Goal: Entertainment & Leisure: Browse casually

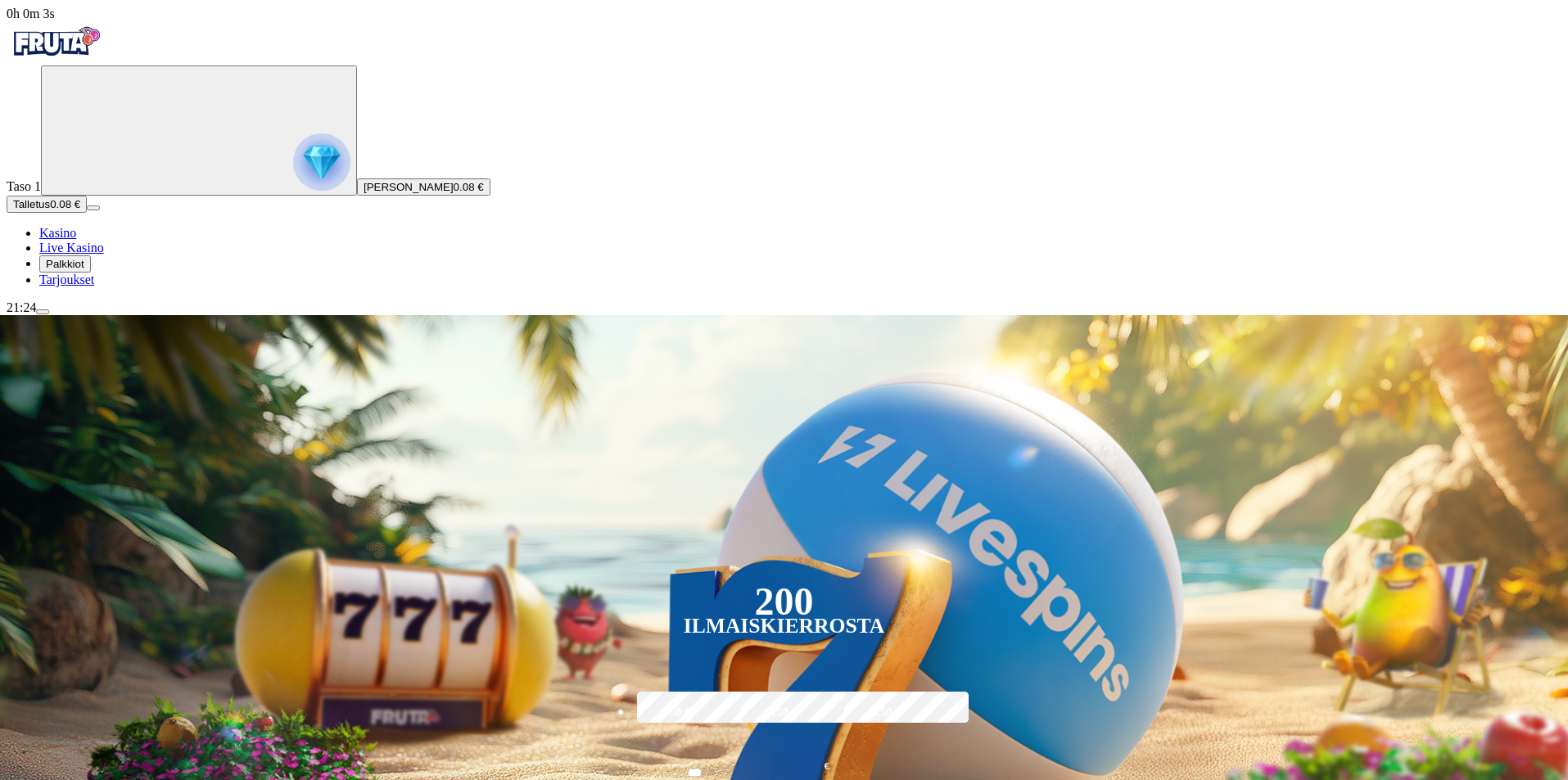
click at [94, 286] on span "Tarjoukset" at bounding box center [66, 280] width 55 height 14
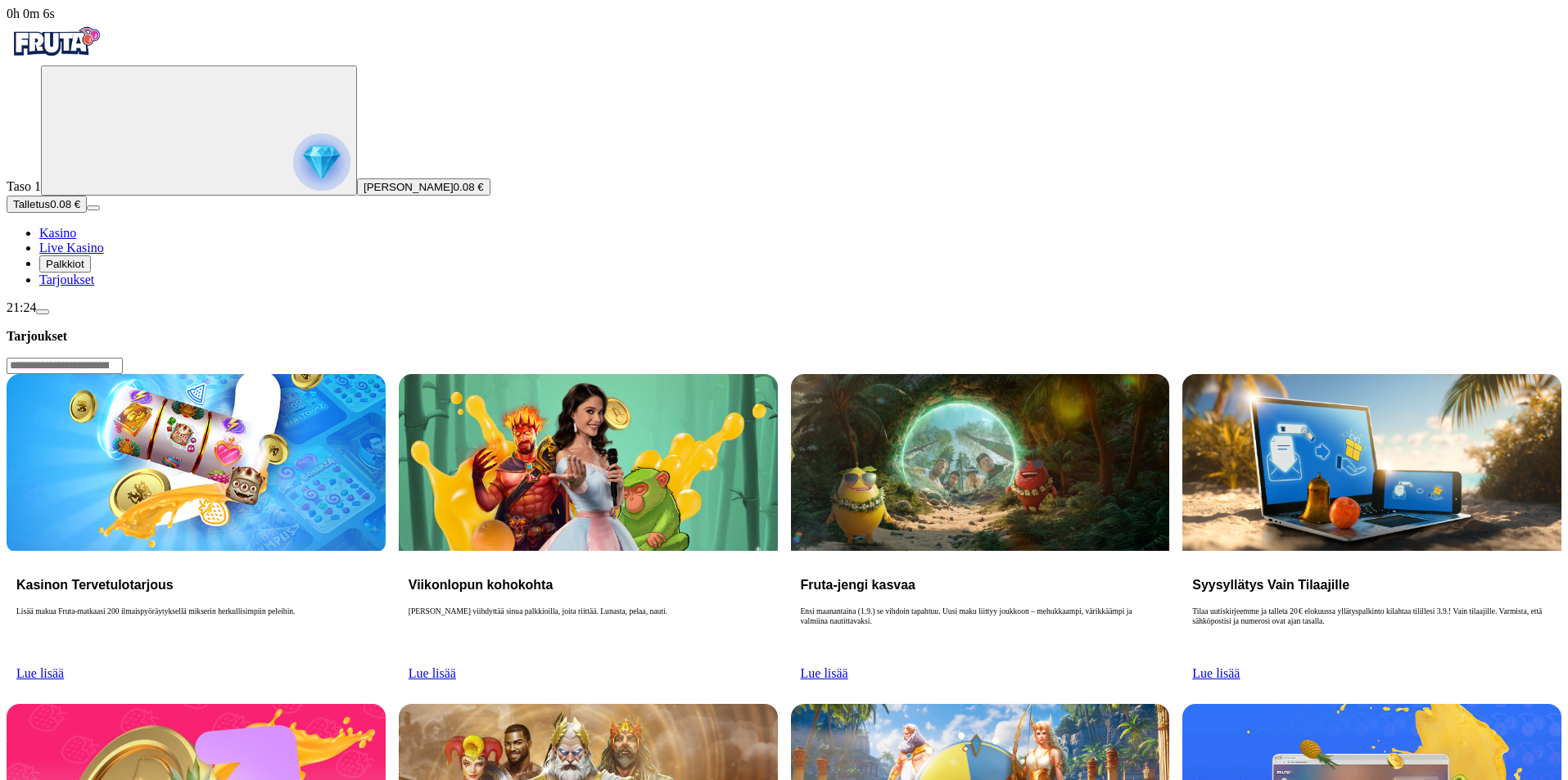
click at [76, 240] on span "Kasino" at bounding box center [58, 233] width 37 height 14
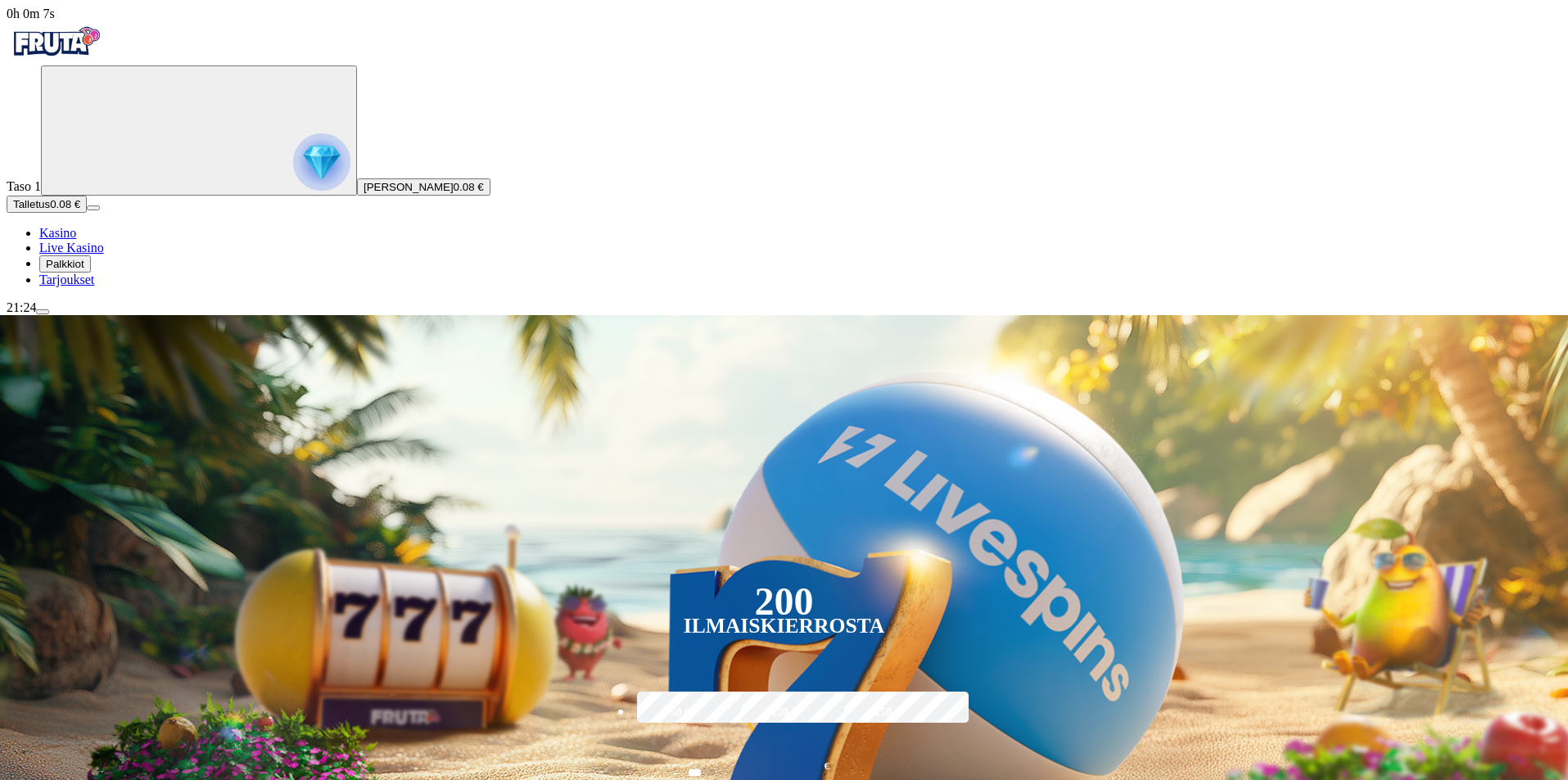
click at [293, 191] on img "Primary" at bounding box center [321, 161] width 57 height 57
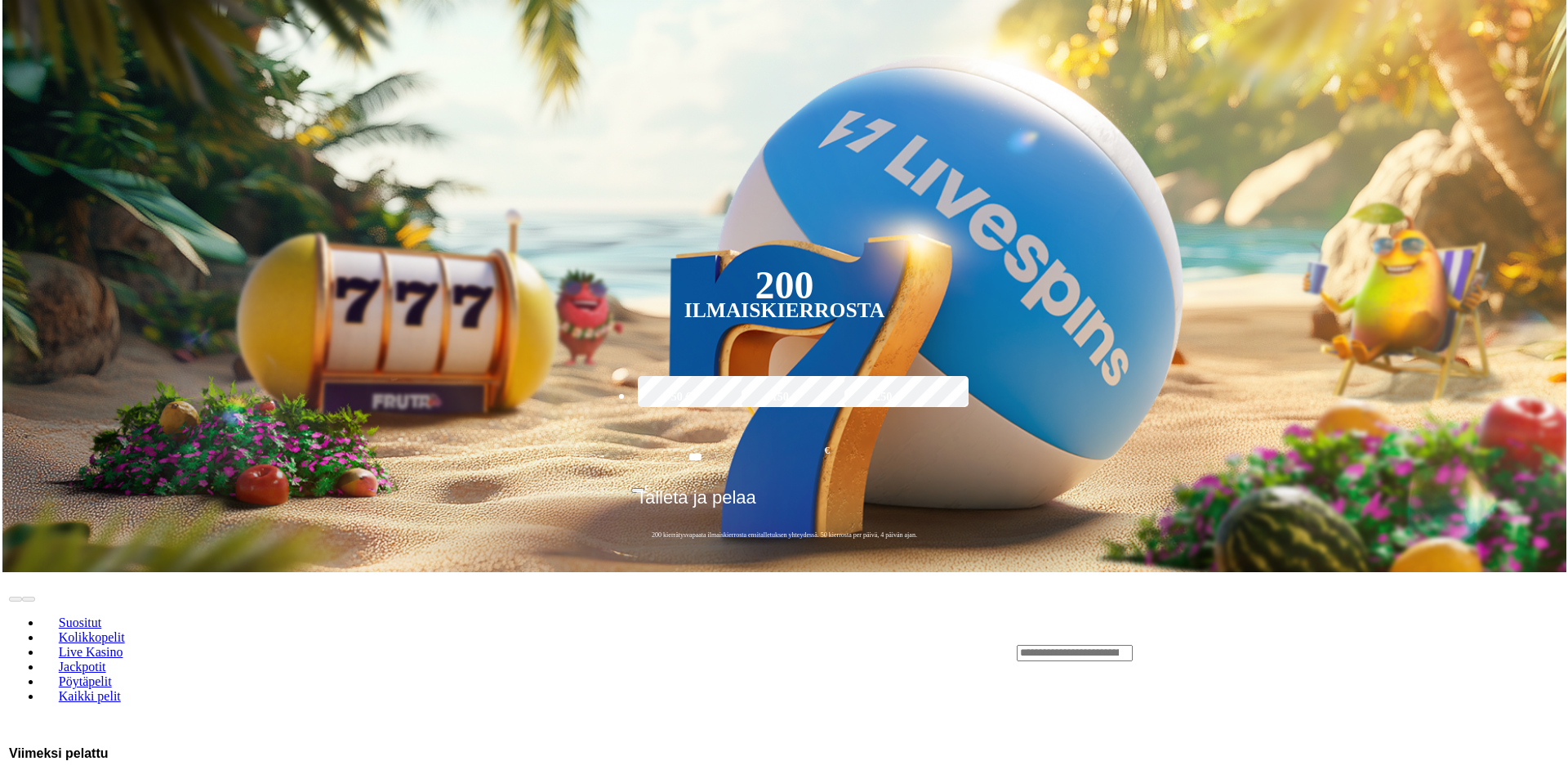
scroll to position [879, 0]
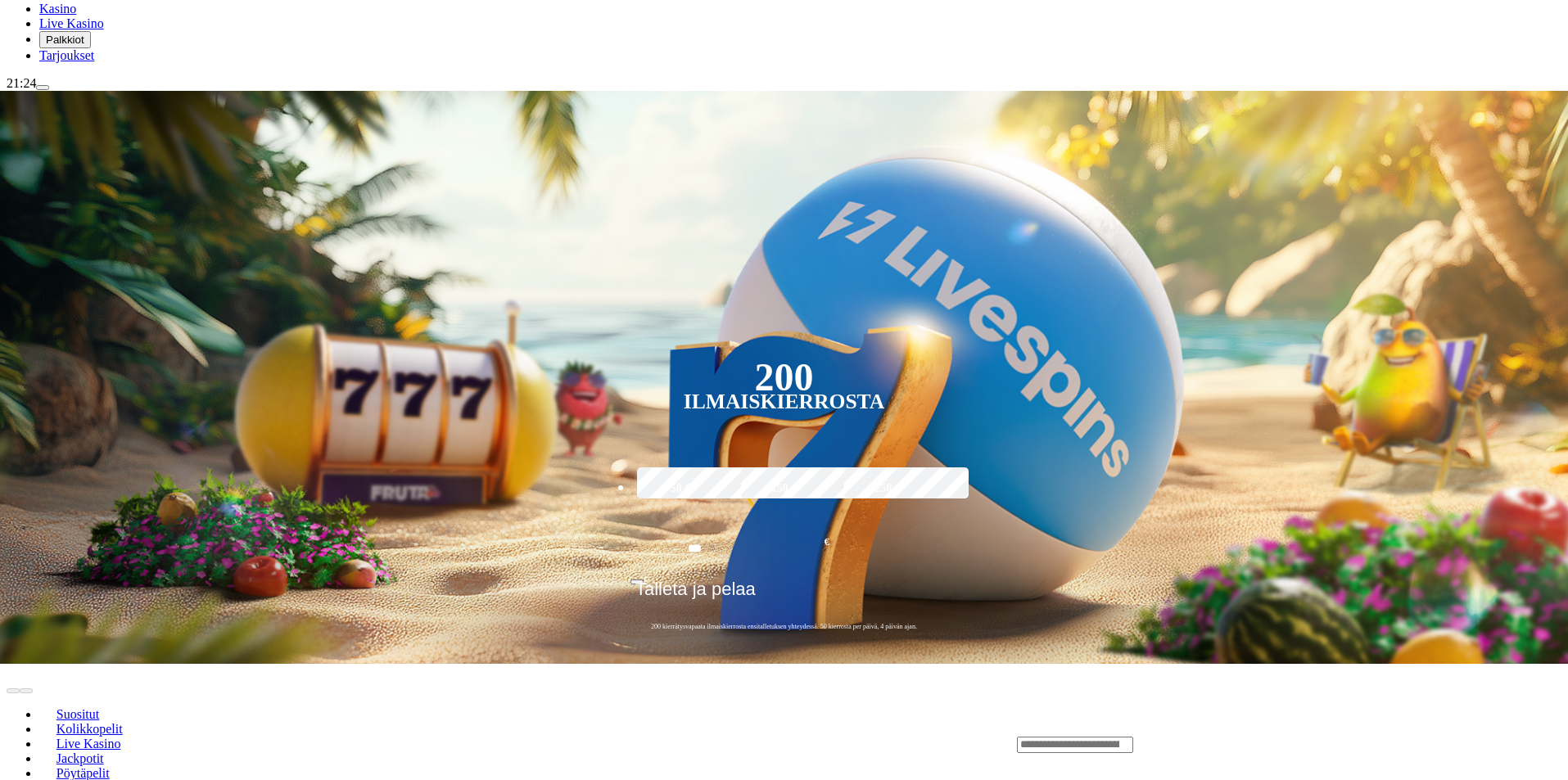
scroll to position [250, 0]
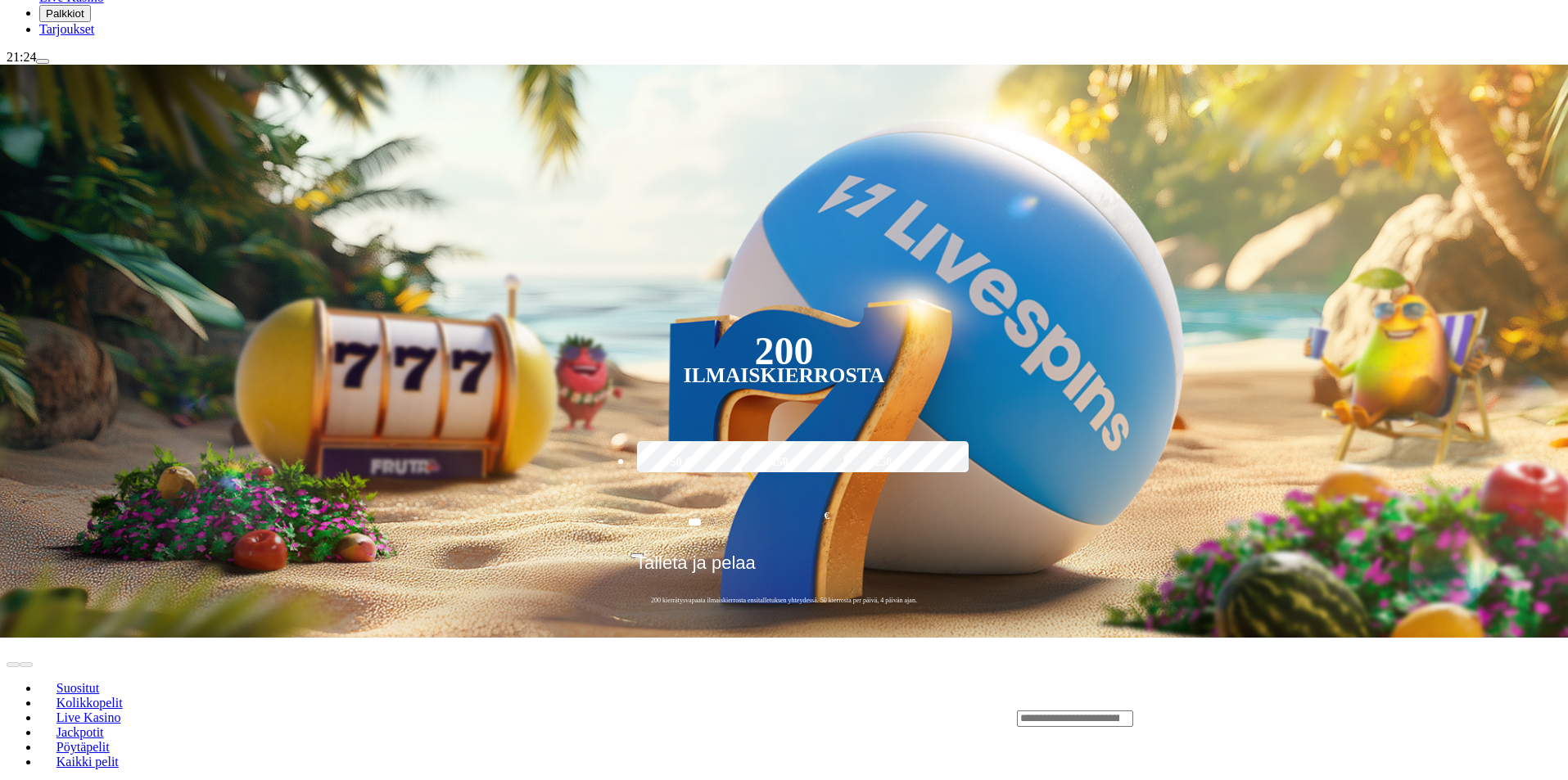
click at [61, 36] on link "Tarjoukset" at bounding box center [66, 29] width 55 height 14
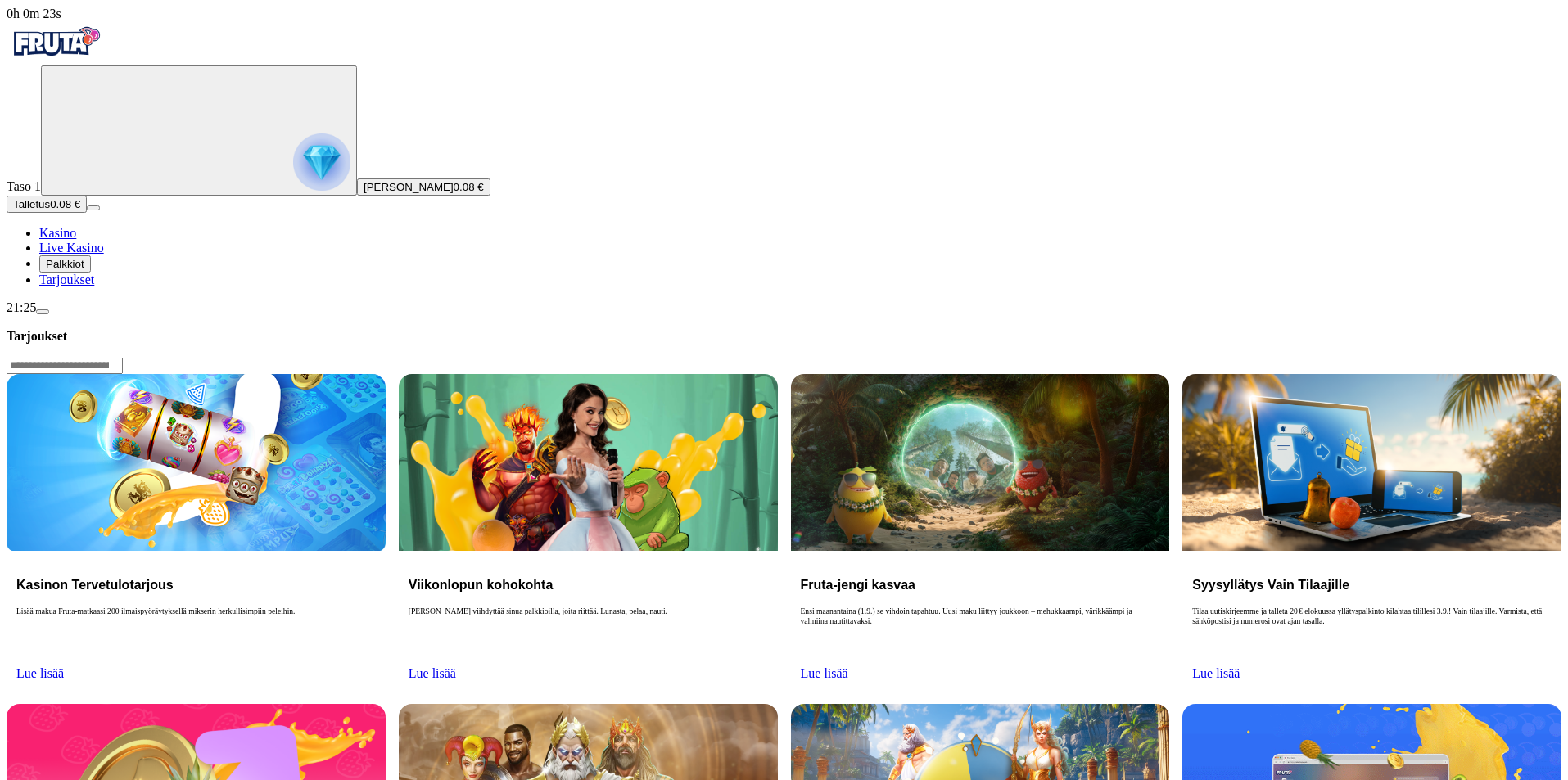
click at [64, 666] on span "Lue lisää" at bounding box center [40, 673] width 47 height 14
click at [64, 666] on link "Lue lisää" at bounding box center [40, 673] width 47 height 14
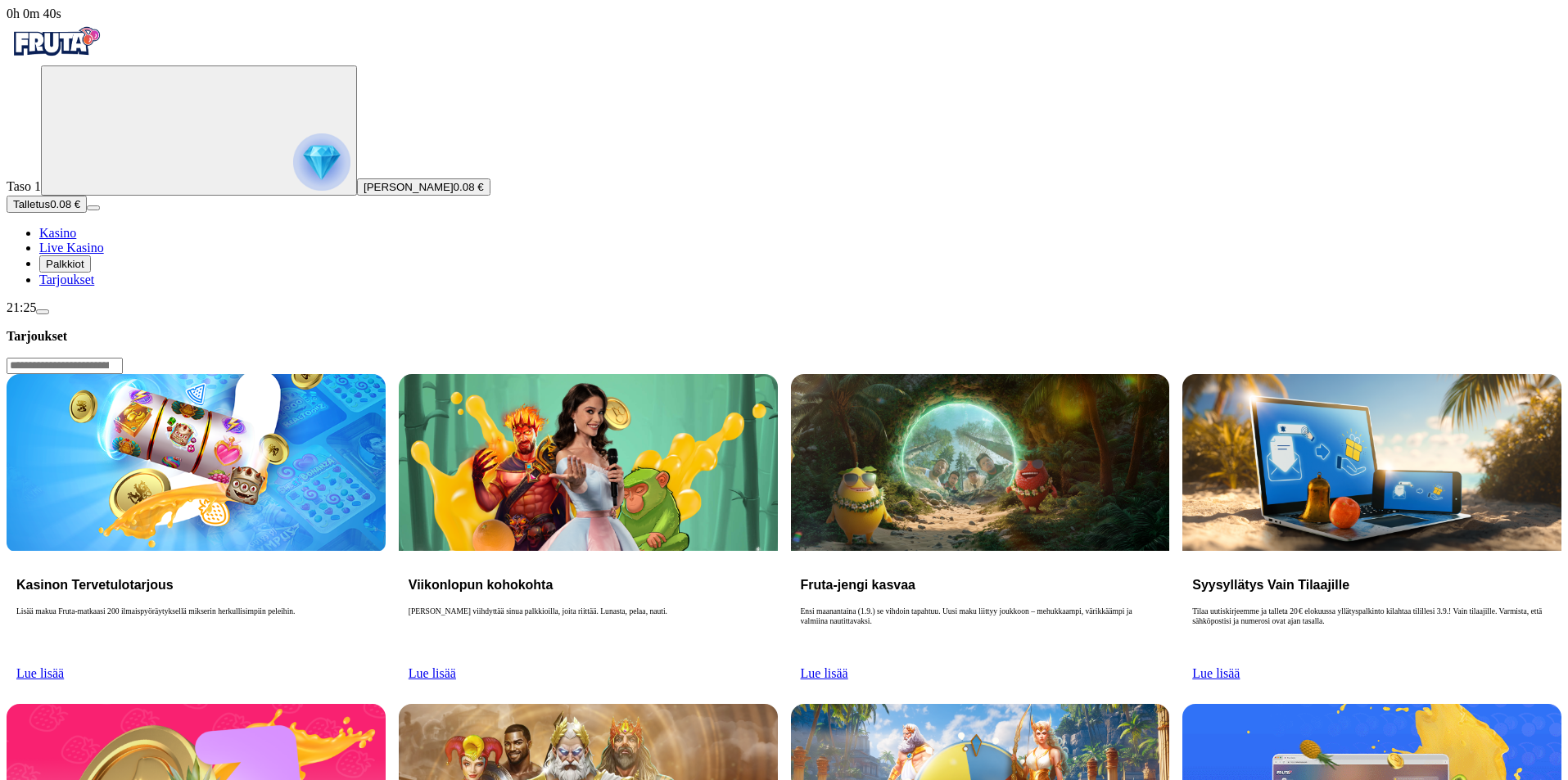
click at [64, 666] on link "Lue lisää" at bounding box center [40, 673] width 47 height 14
click at [66, 270] on span "Palkkiot" at bounding box center [65, 264] width 38 height 12
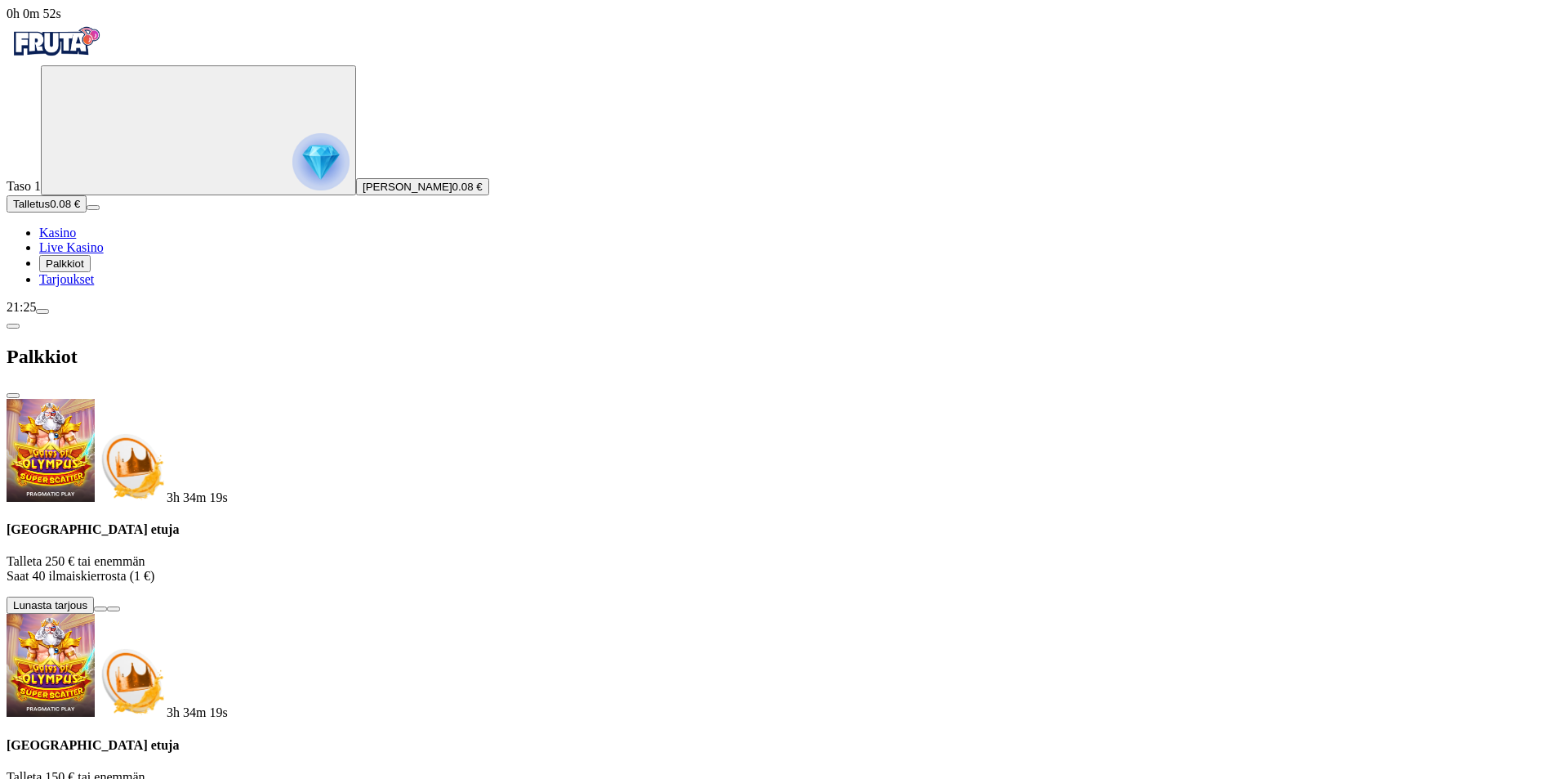
click at [13, 326] on span "chevron-left icon" at bounding box center [13, 326] width 0 height 0
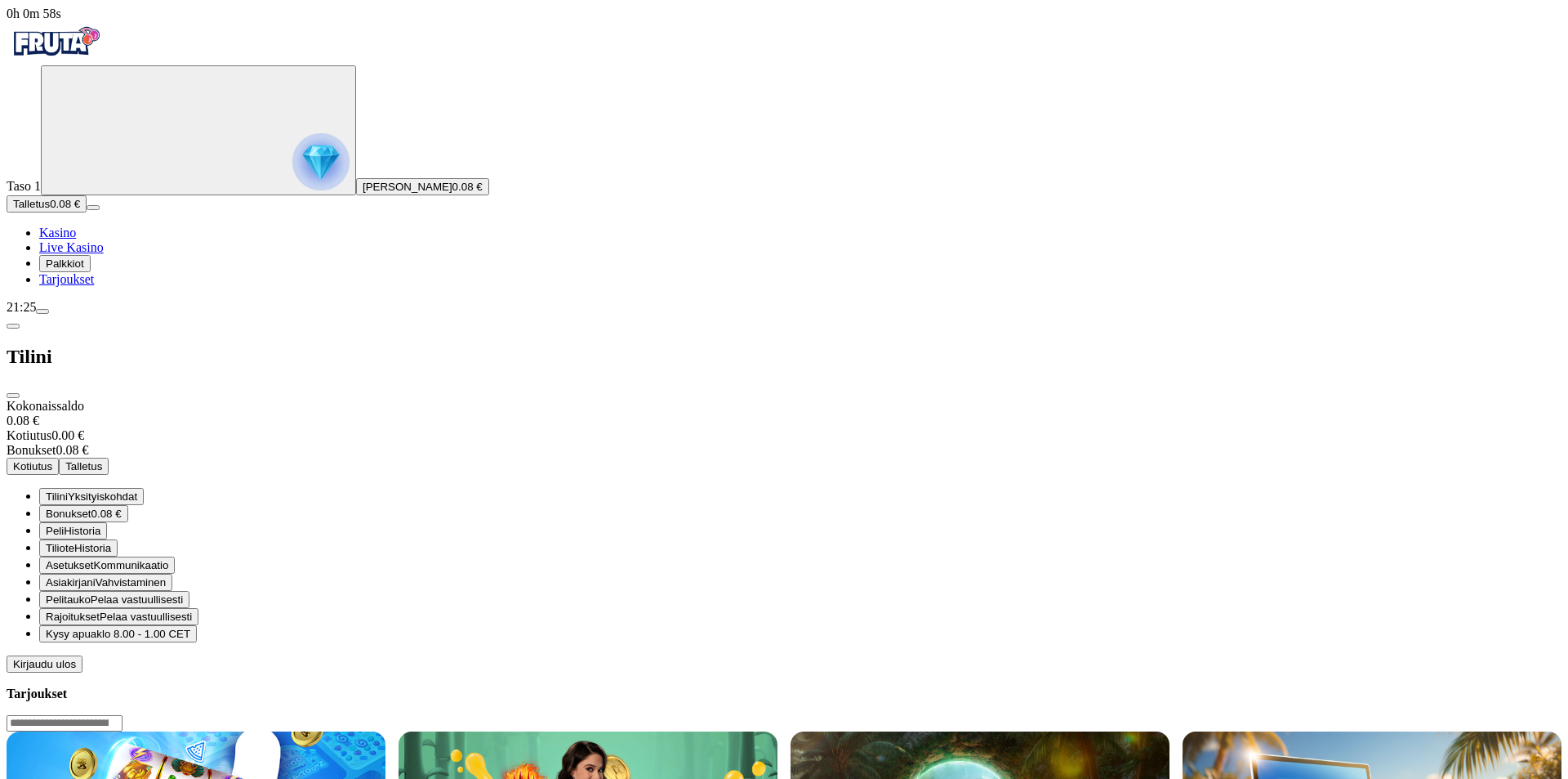
click at [121, 507] on span "0.08 €" at bounding box center [107, 514] width 31 height 12
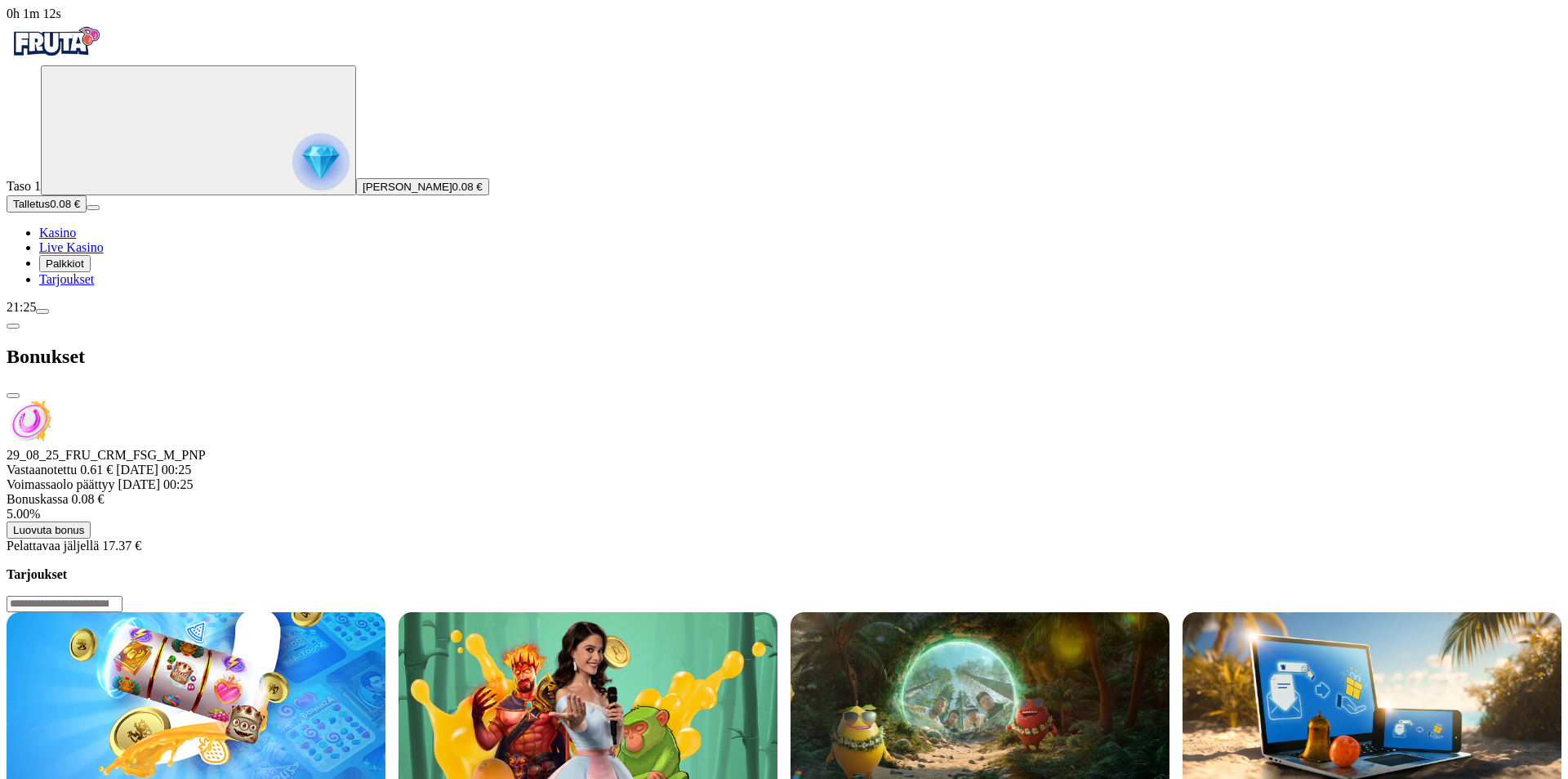
click at [571, 553] on div at bounding box center [783, 553] width 1555 height 0
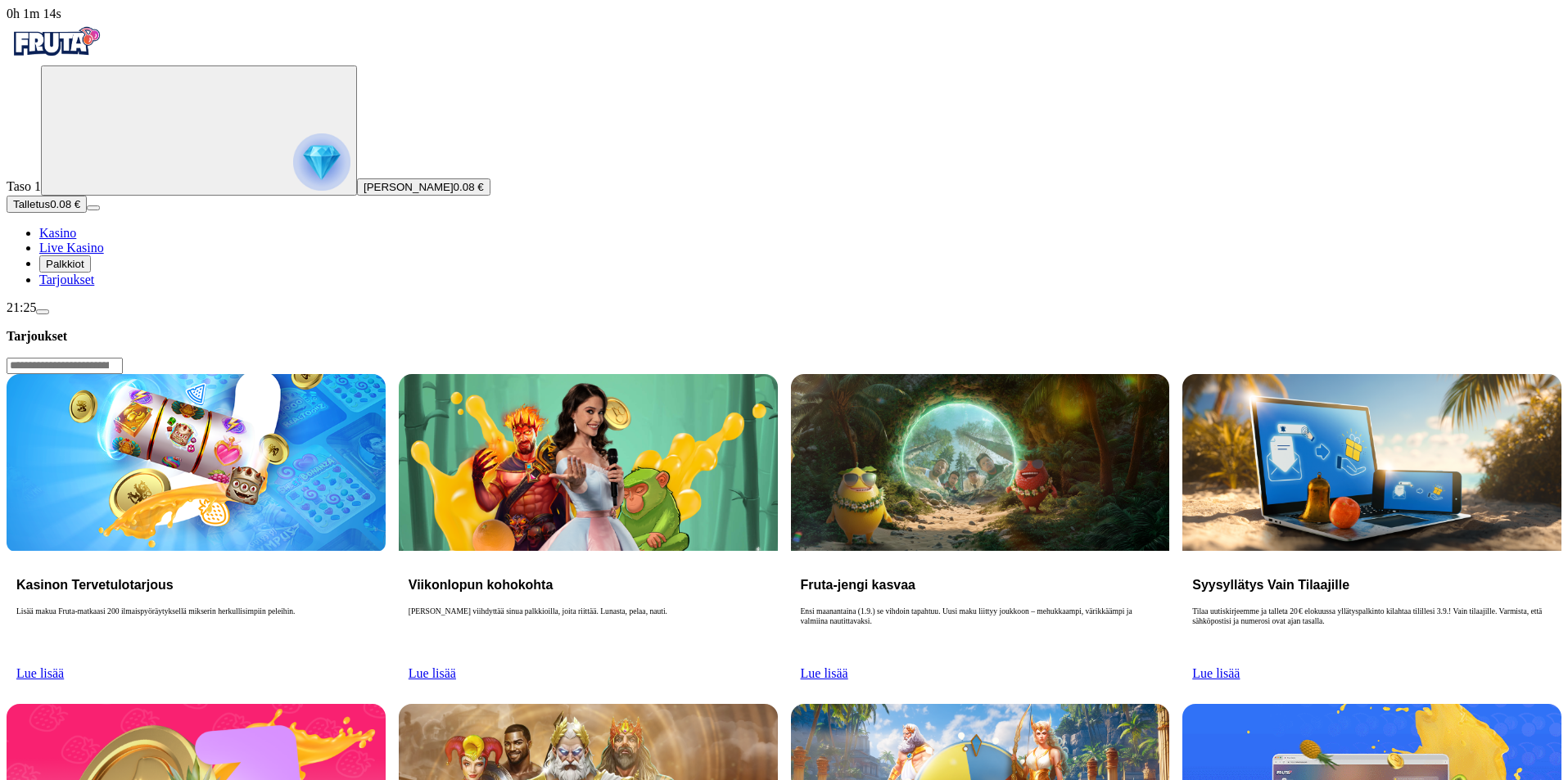
click at [122, 358] on input "Search" at bounding box center [64, 366] width 116 height 17
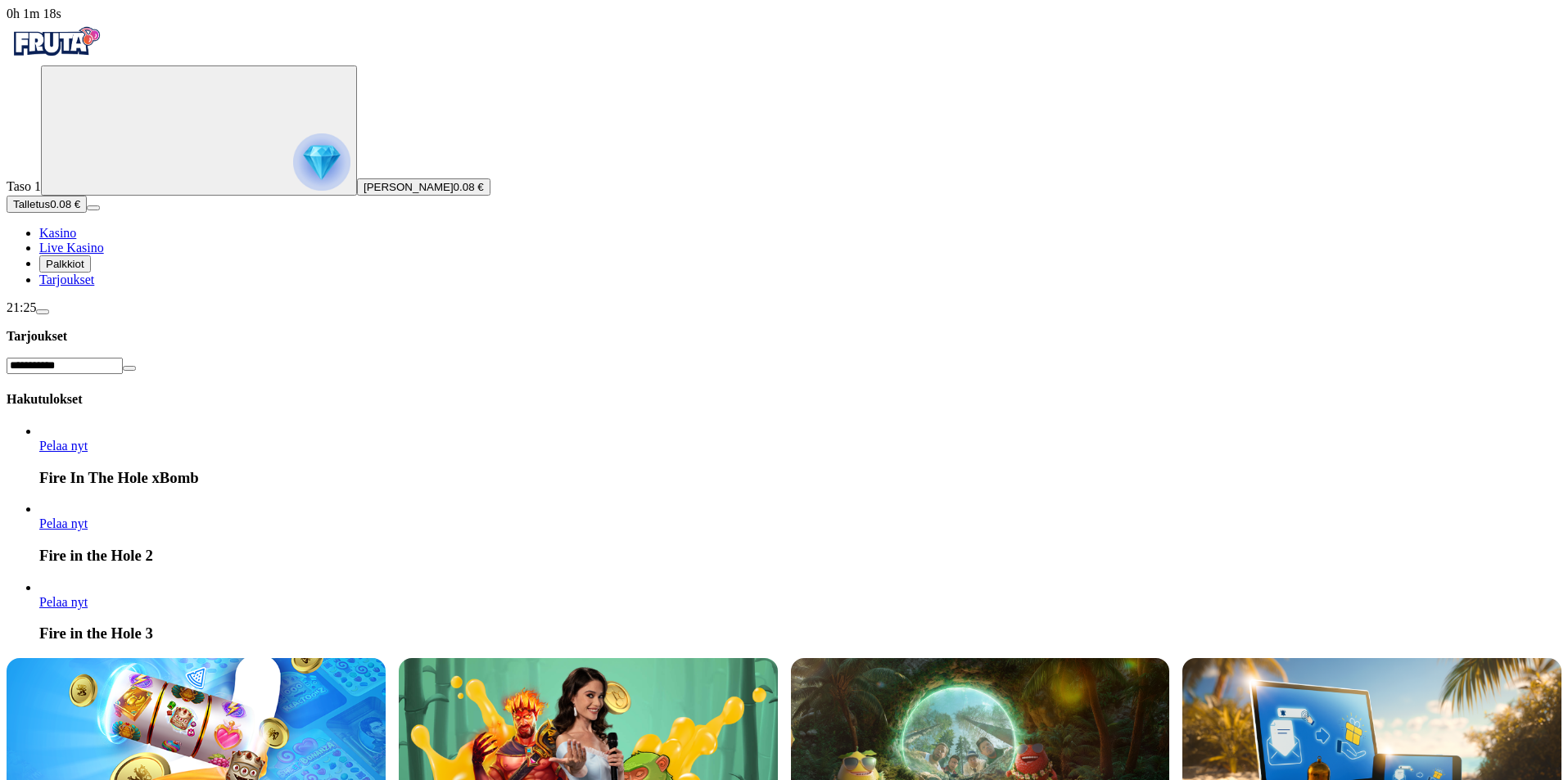
type input "**********"
click at [88, 595] on link "Pelaa nyt" at bounding box center [63, 602] width 48 height 14
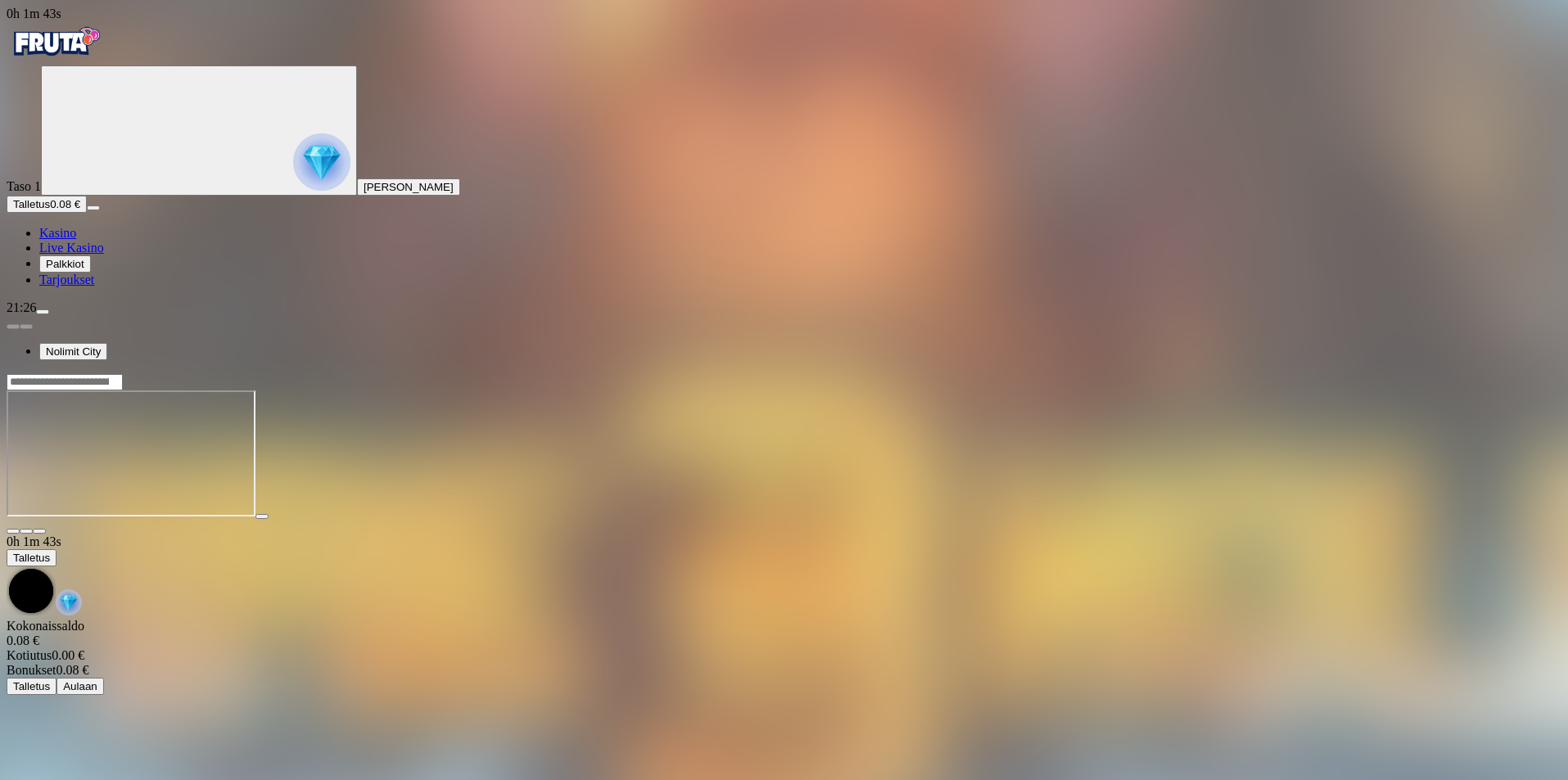
click at [103, 212] on circle "Primary" at bounding box center [170, 129] width 167 height 167
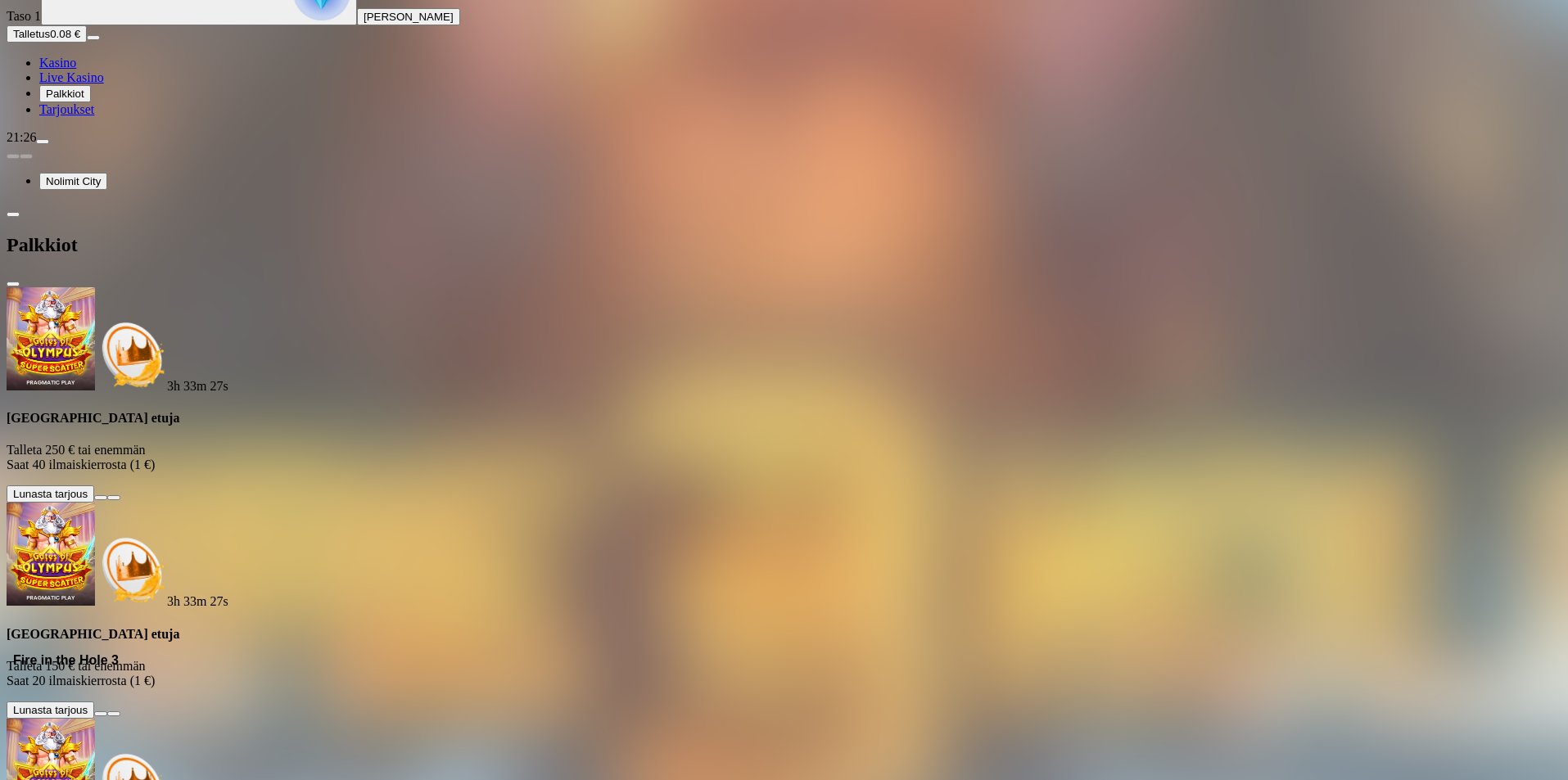
scroll to position [113, 0]
click at [13, 214] on span "chevron-left icon" at bounding box center [13, 214] width 0 height 0
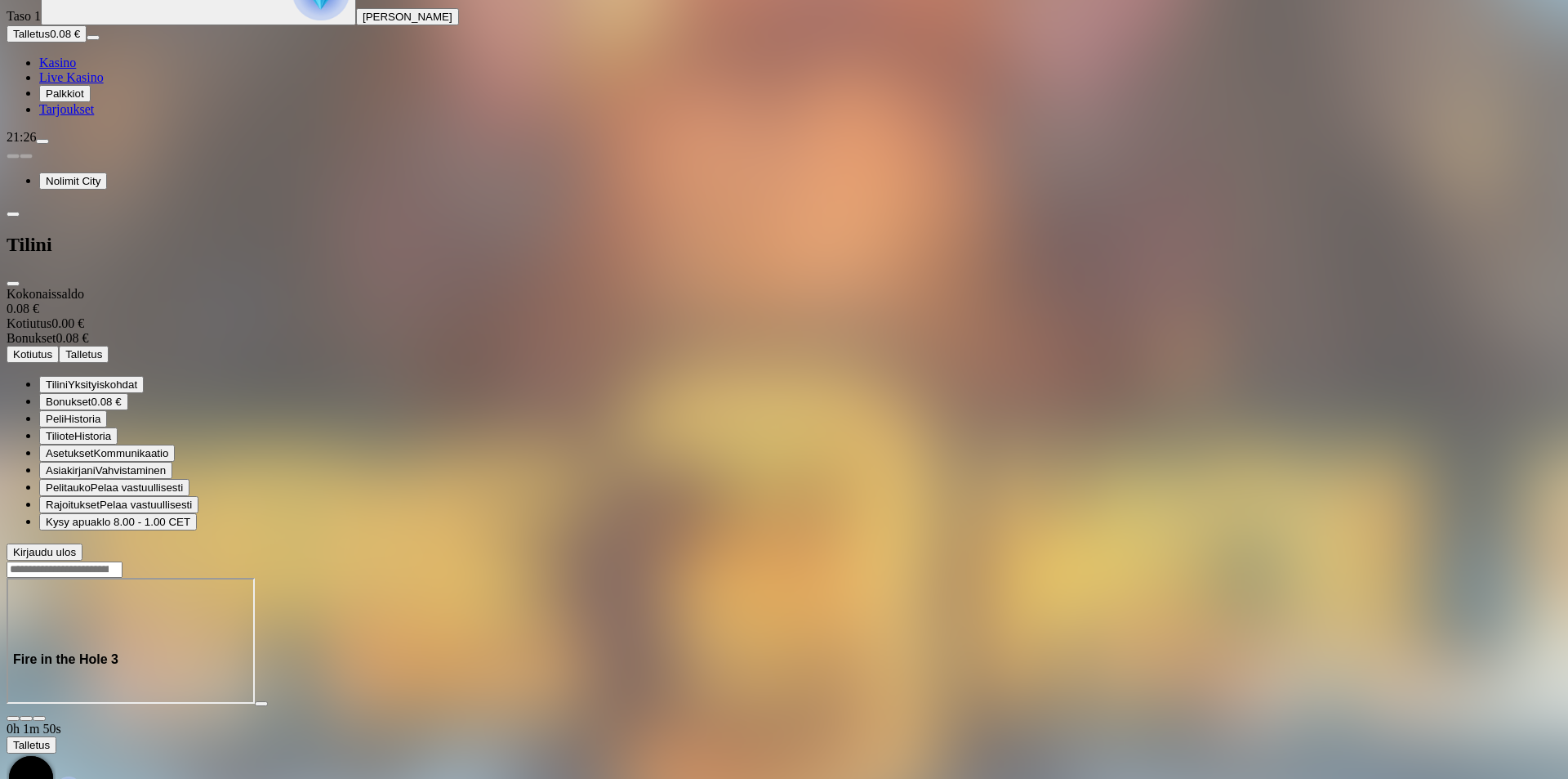
click at [194, 286] on div "Kokonaissaldo 0.08 € Kotiutus 0.00 € Bonukset 0.08 €" at bounding box center [783, 315] width 1555 height 59
click at [84, 100] on span "Palkkiot" at bounding box center [65, 93] width 38 height 12
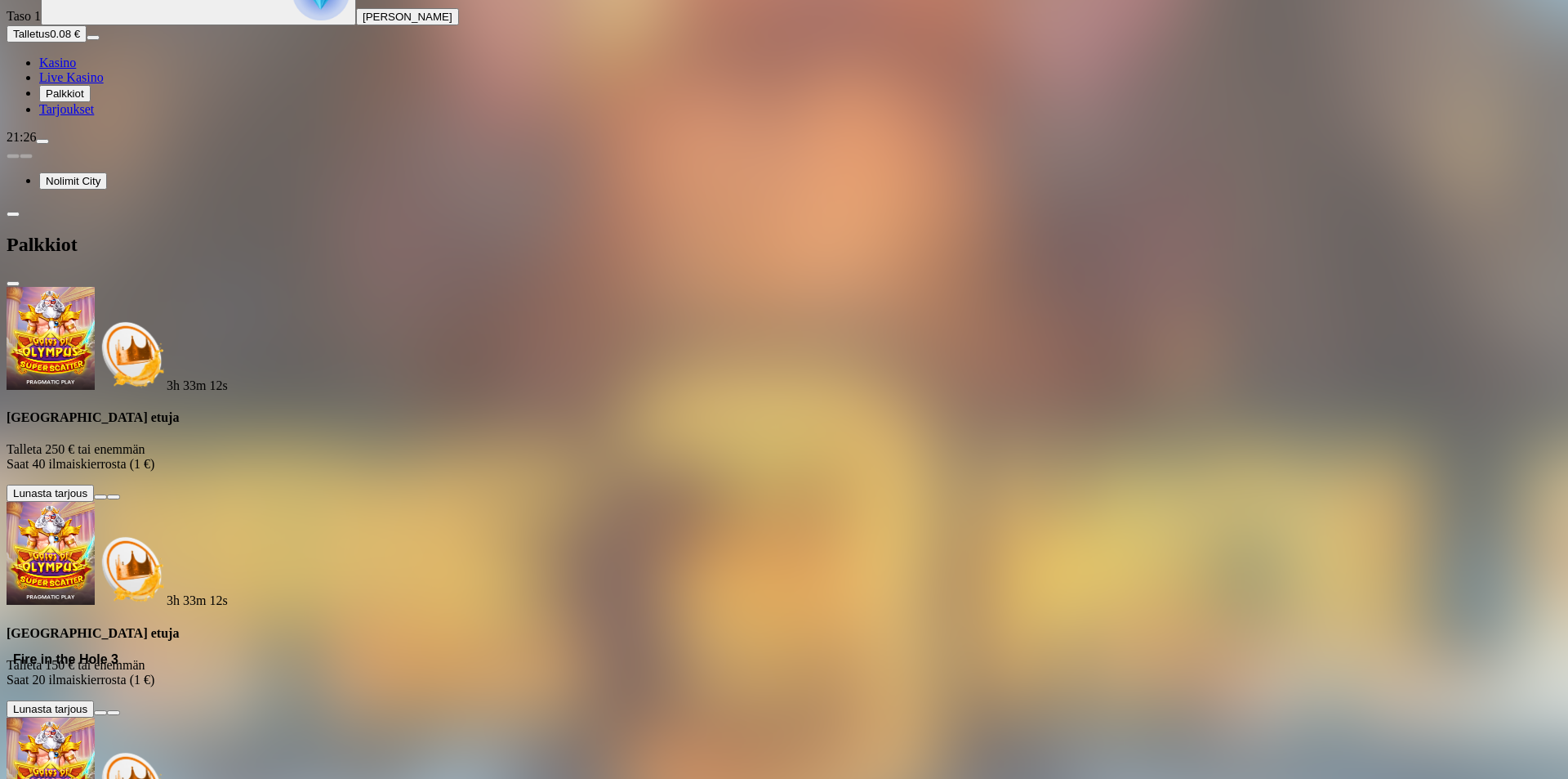
click at [93, 116] on link "Tarjoukset" at bounding box center [66, 109] width 55 height 14
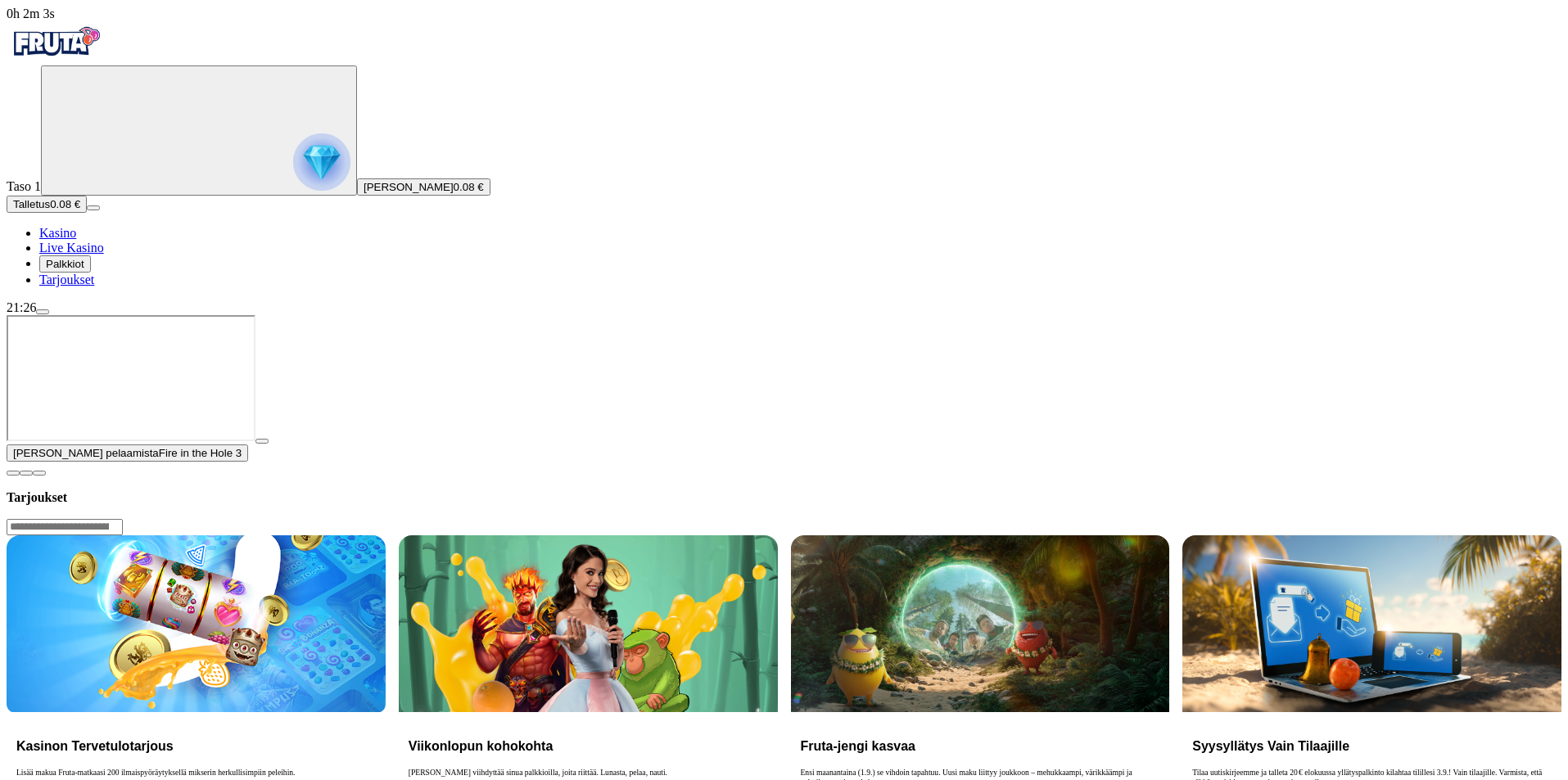
click at [75, 240] on span "Kasino" at bounding box center [58, 233] width 37 height 14
click at [87, 205] on circle "Primary" at bounding box center [170, 129] width 167 height 167
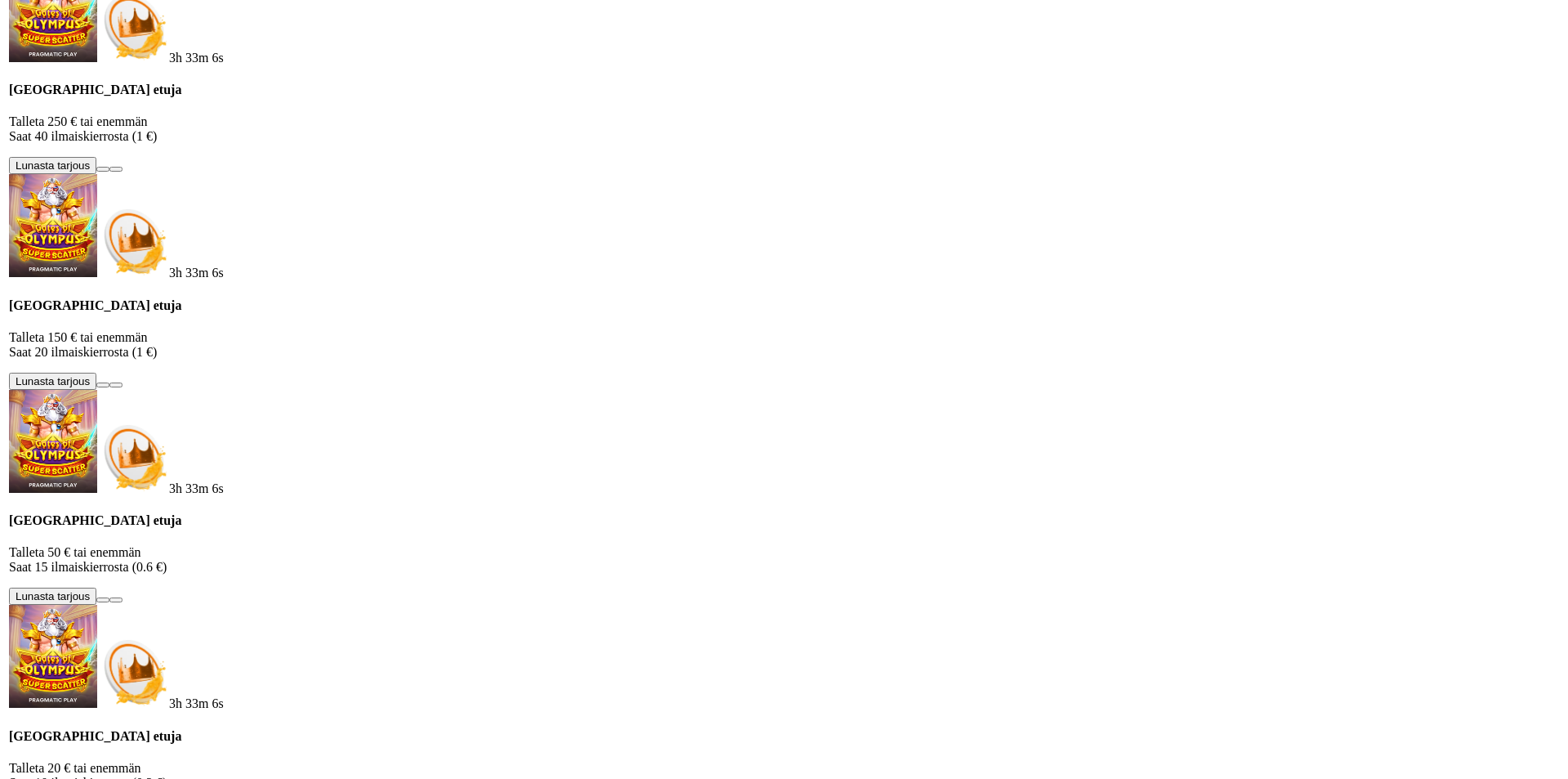
scroll to position [2217, 0]
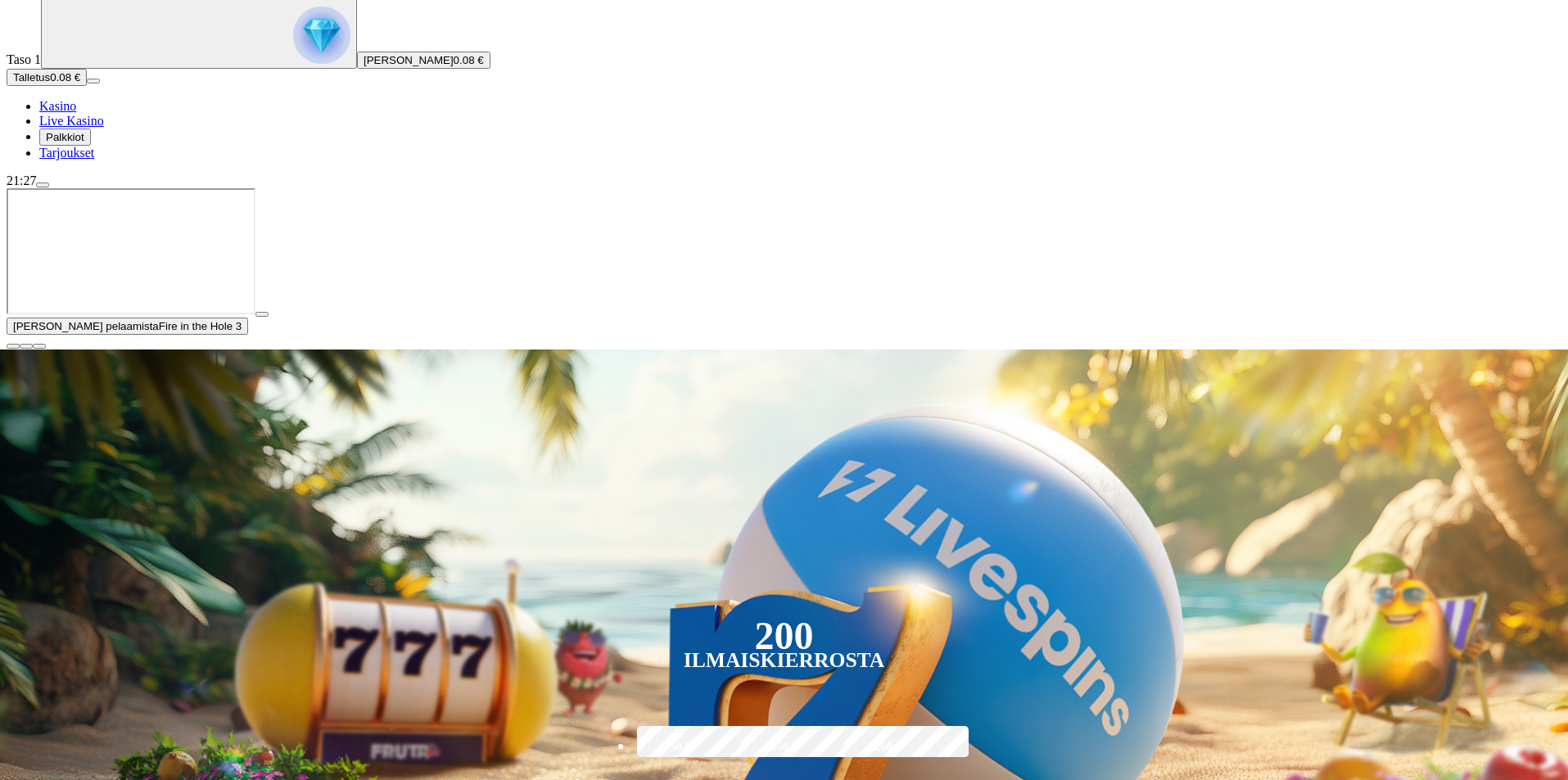
scroll to position [133, 0]
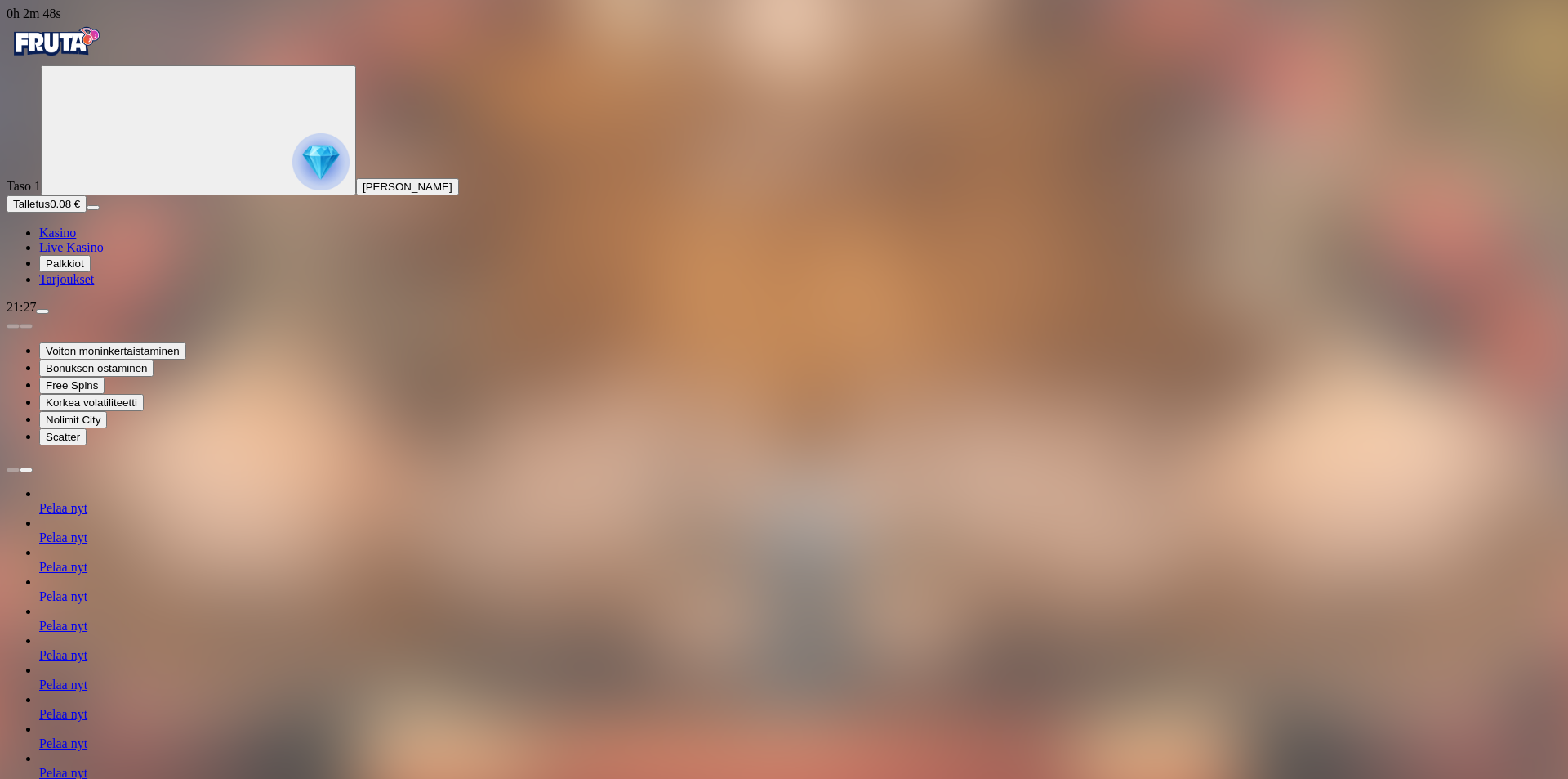
click at [76, 239] on link "Kasino" at bounding box center [58, 232] width 37 height 14
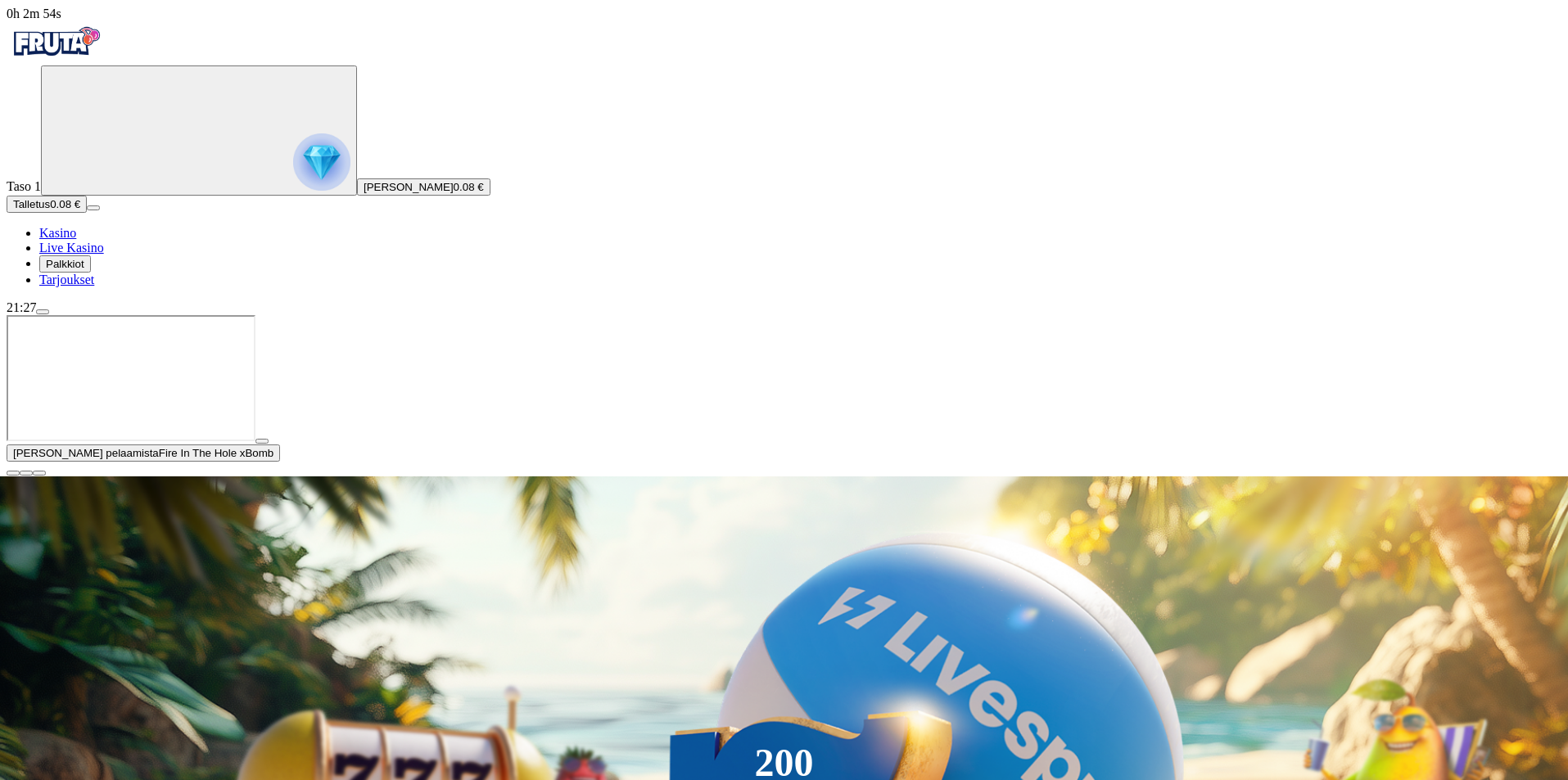
click at [13, 473] on span "close icon" at bounding box center [13, 473] width 0 height 0
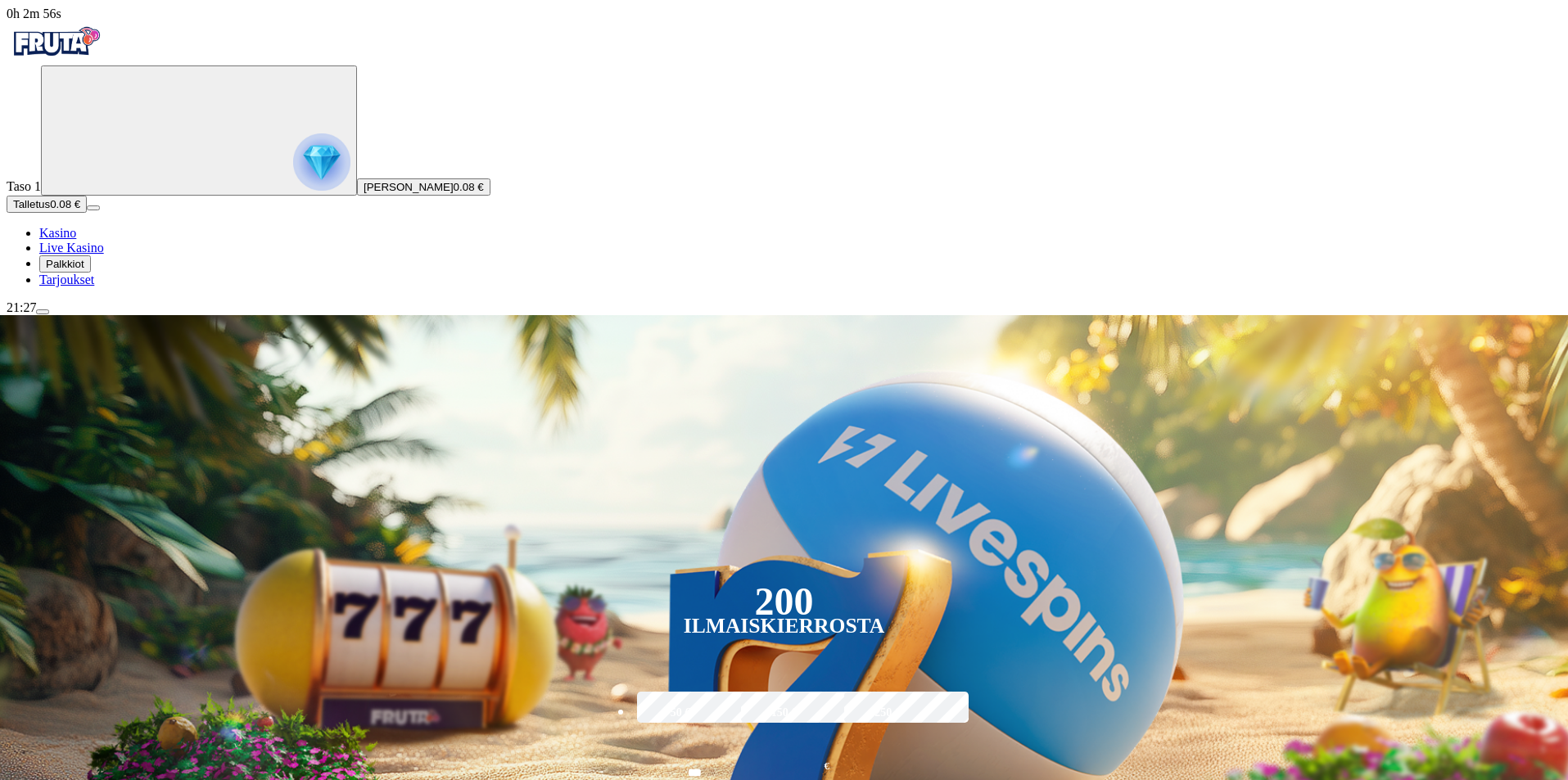
click at [80, 286] on span "Tarjoukset" at bounding box center [66, 280] width 55 height 14
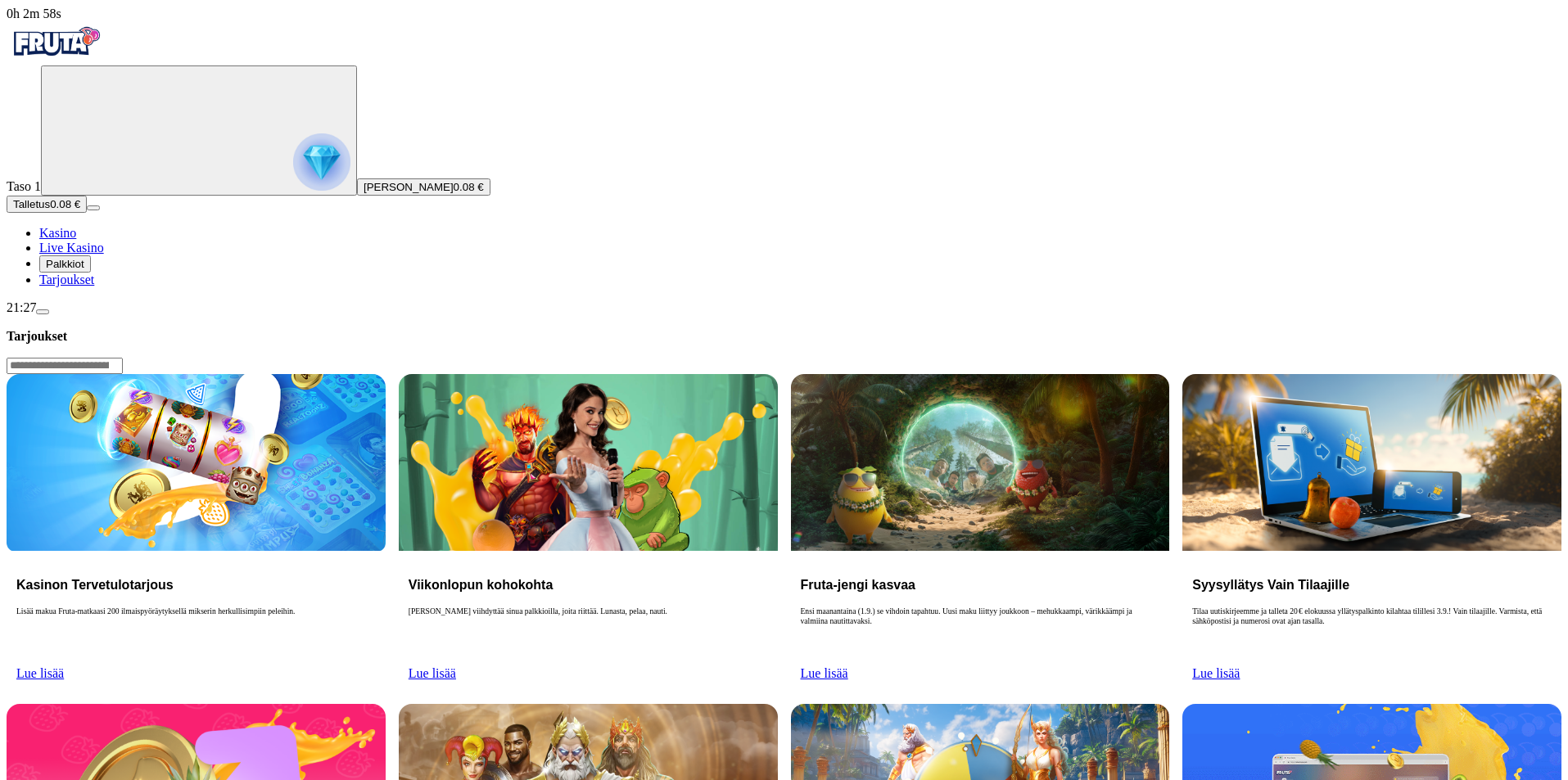
click at [84, 270] on span "Palkkiot" at bounding box center [65, 264] width 38 height 12
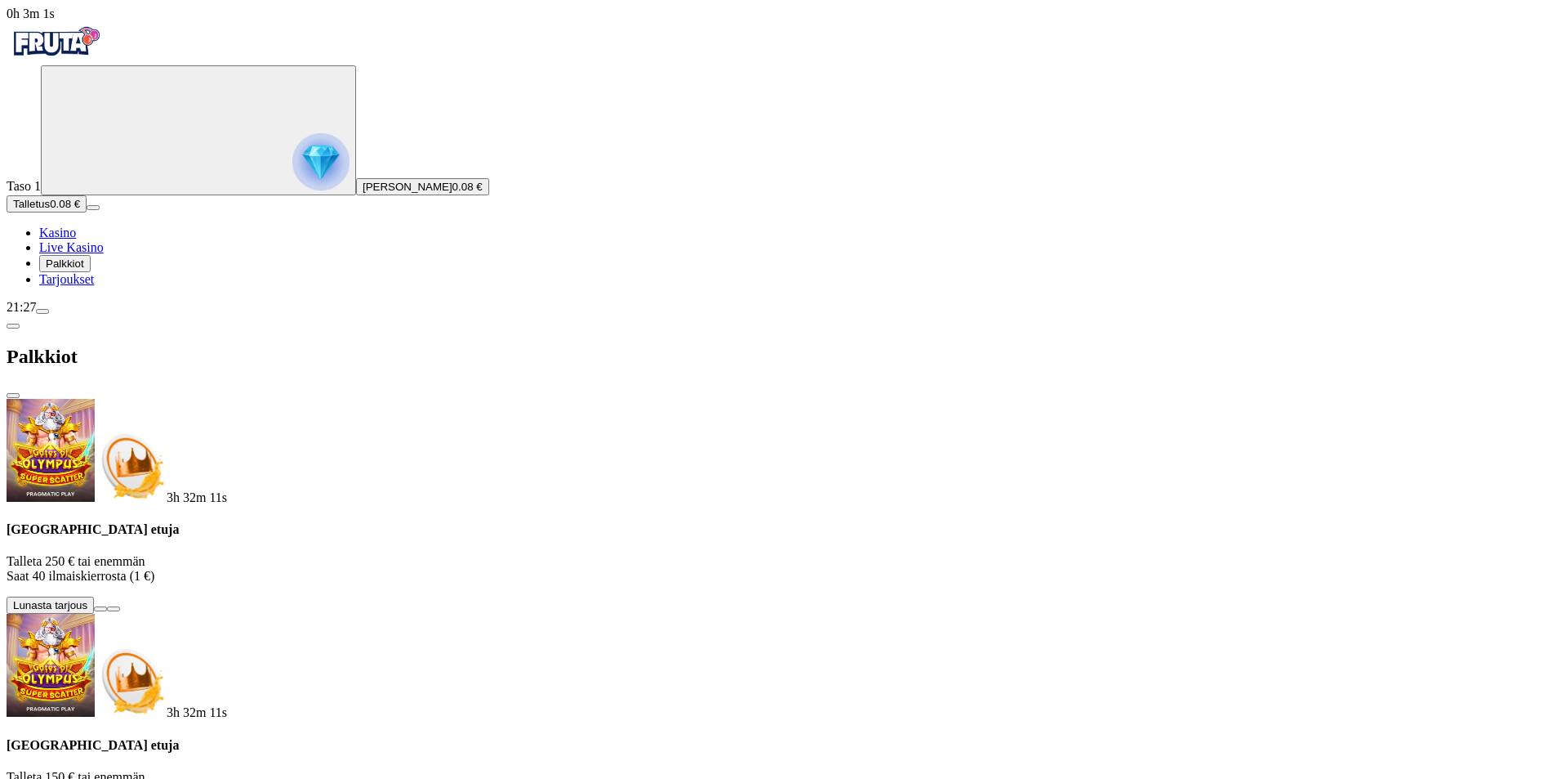
click at [84, 270] on span "Palkkiot" at bounding box center [65, 264] width 38 height 12
click at [104, 254] on span "Live Kasino" at bounding box center [72, 247] width 65 height 14
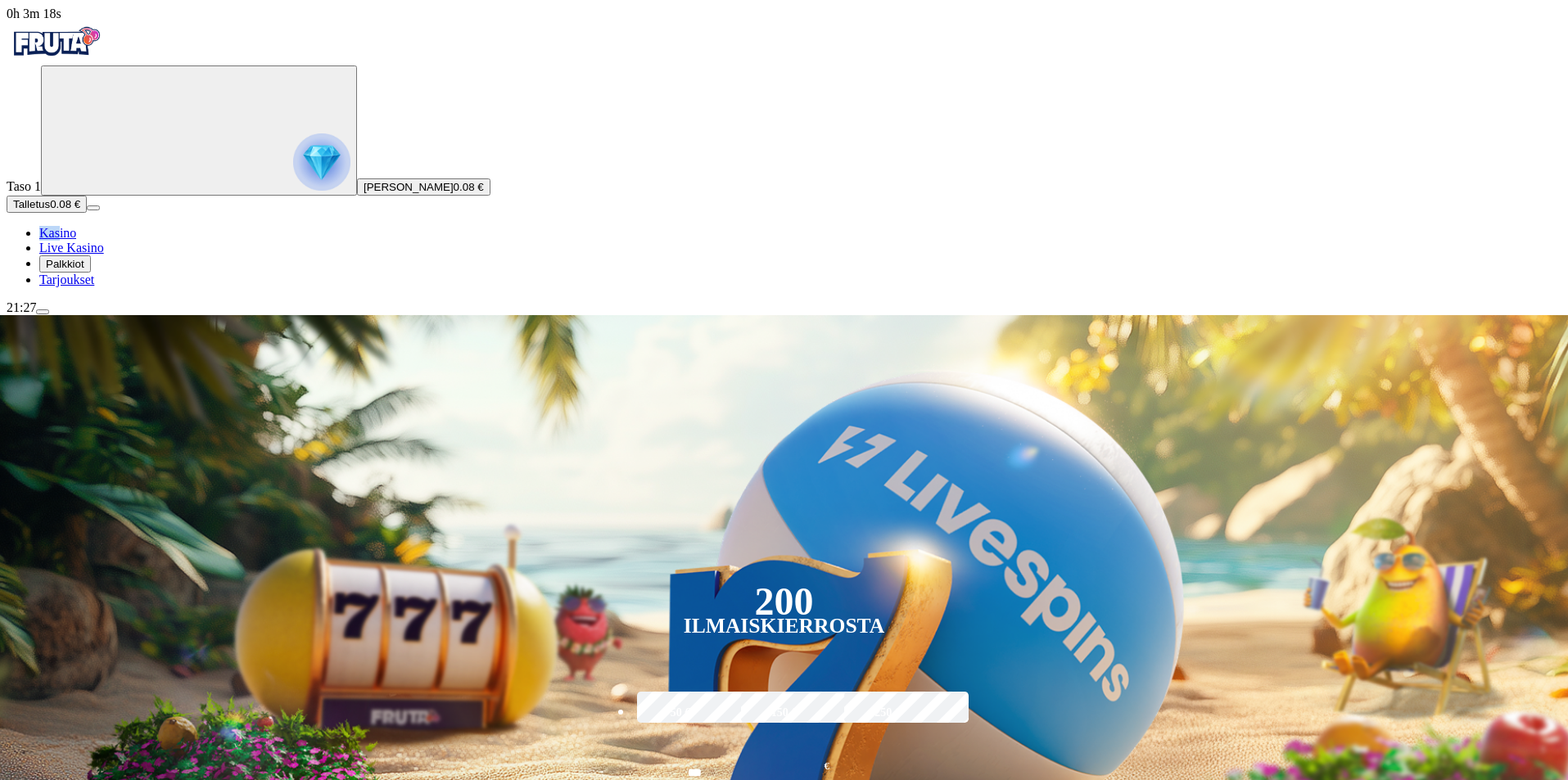
drag, startPoint x: 108, startPoint y: 357, endPoint x: 83, endPoint y: 384, distance: 36.8
click at [83, 287] on ul "Kasino Live Kasino Palkkiot Tarjoukset" at bounding box center [783, 256] width 1555 height 61
click at [76, 240] on span "Kasino" at bounding box center [58, 233] width 37 height 14
click at [384, 373] on div "200 Ilmaiskierrosta 50 € 150 € 250 € *** € € Talleta ja pelaa 200 kierrätysvapa…" at bounding box center [784, 595] width 1659 height 560
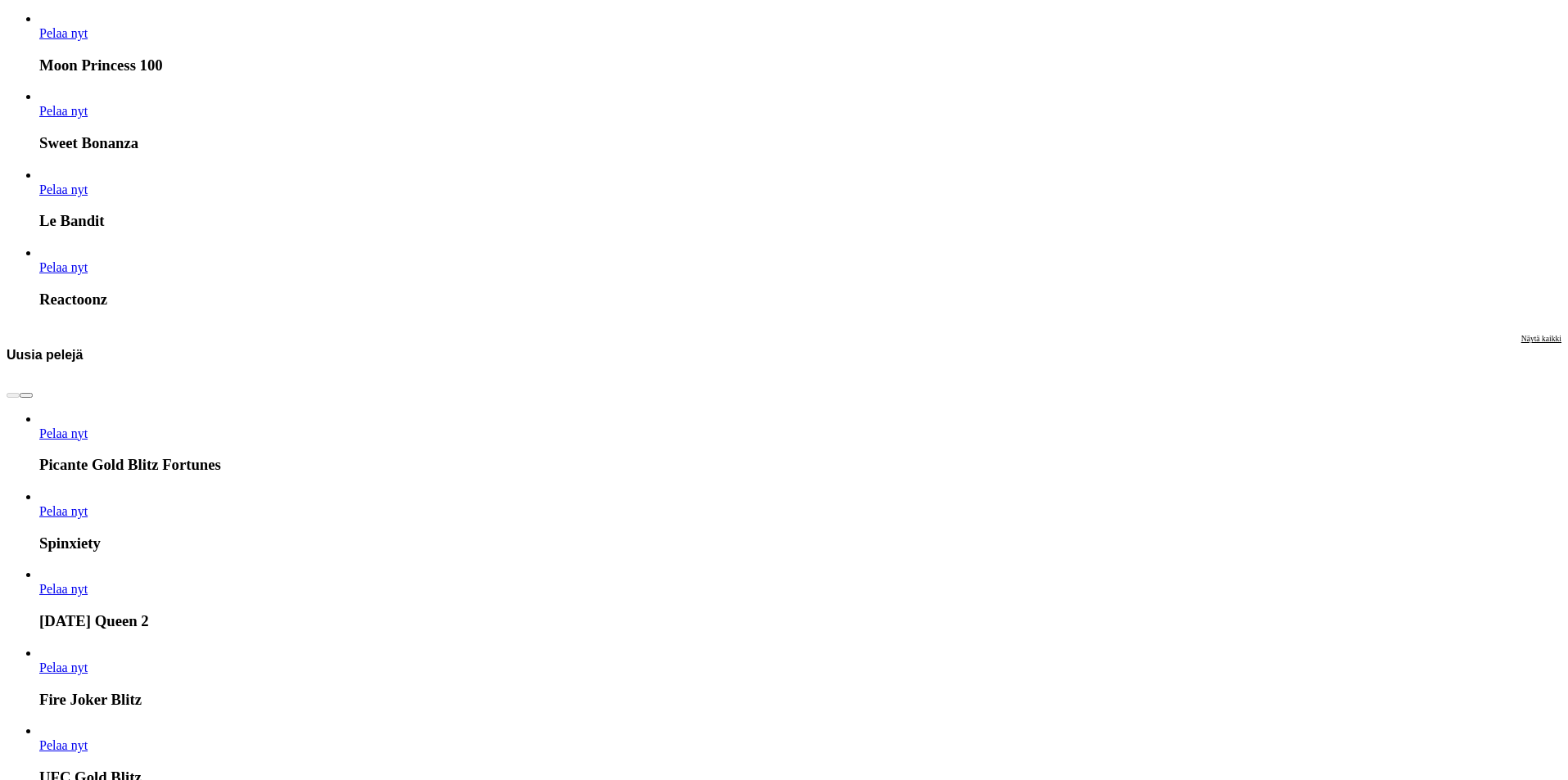
scroll to position [2280, 0]
